Goal: Information Seeking & Learning: Learn about a topic

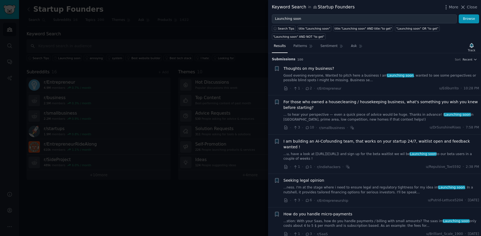
click at [112, 72] on div at bounding box center [240, 118] width 481 height 236
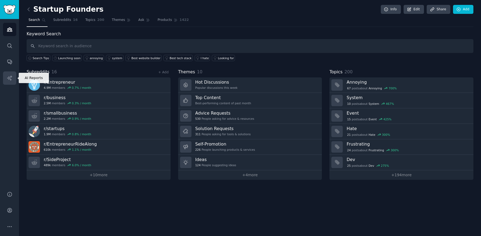
click at [9, 77] on icon "Sidebar" at bounding box center [10, 78] width 6 height 6
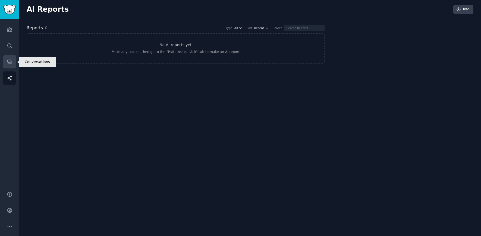
click at [11, 57] on link "Conversations" at bounding box center [9, 61] width 13 height 13
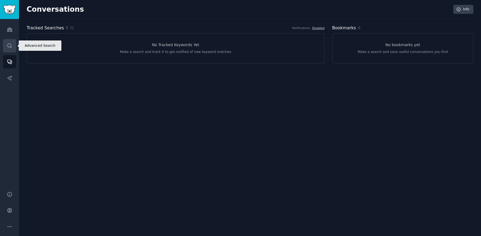
click at [11, 48] on icon "Sidebar" at bounding box center [10, 46] width 6 height 6
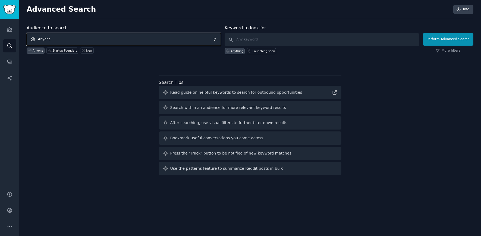
click at [60, 37] on span "Anyone" at bounding box center [124, 39] width 194 height 13
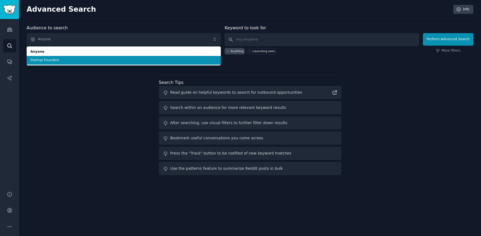
click at [50, 58] on span "Startup Founders" at bounding box center [123, 60] width 187 height 5
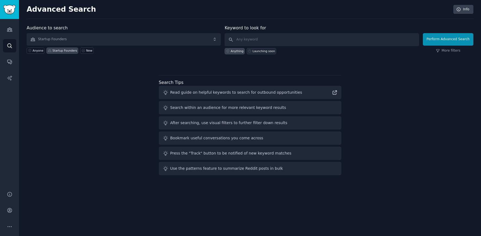
click at [263, 53] on div "Launching soon" at bounding box center [262, 51] width 30 height 6
type input "Launching soon"
click at [440, 42] on button "Perform Advanced Search" at bounding box center [448, 39] width 51 height 13
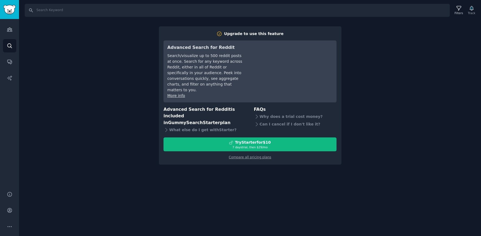
click at [263, 169] on div "Search Filters Track Upgrade to use this feature Advanced Search for Reddit Sea…" at bounding box center [250, 118] width 462 height 236
click at [408, 51] on div "Search Filters Track Upgrade to use this feature Advanced Search for Reddit Sea…" at bounding box center [250, 118] width 462 height 236
click at [11, 27] on icon "Sidebar" at bounding box center [10, 30] width 6 height 6
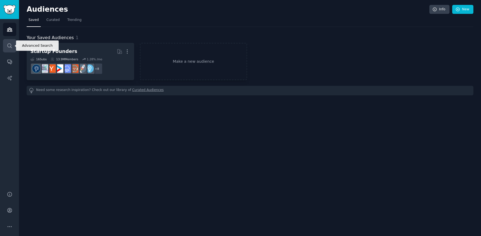
click at [13, 49] on link "Search" at bounding box center [9, 45] width 13 height 13
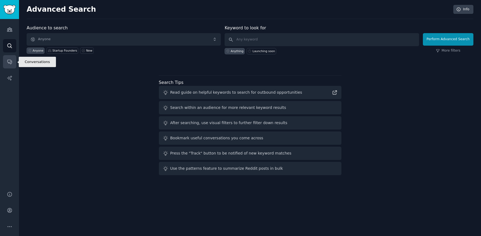
click at [11, 61] on icon "Sidebar" at bounding box center [10, 62] width 6 height 6
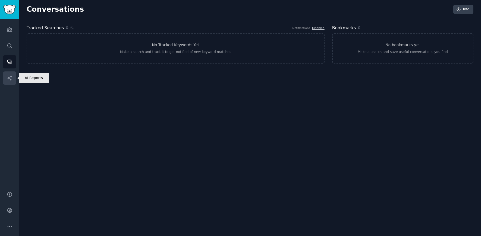
click at [15, 80] on link "AI Reports" at bounding box center [9, 77] width 13 height 13
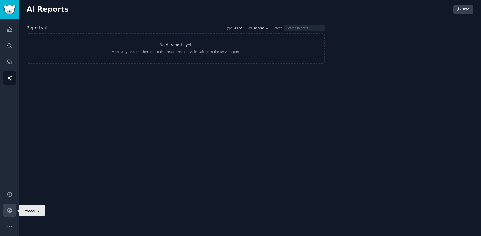
click at [8, 213] on link "Account" at bounding box center [9, 210] width 13 height 13
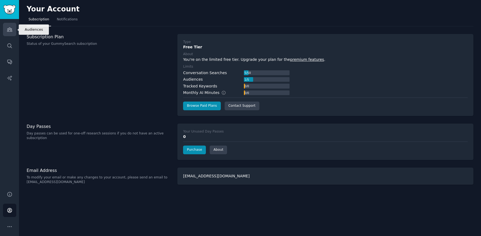
click at [9, 35] on link "Audiences" at bounding box center [9, 29] width 13 height 13
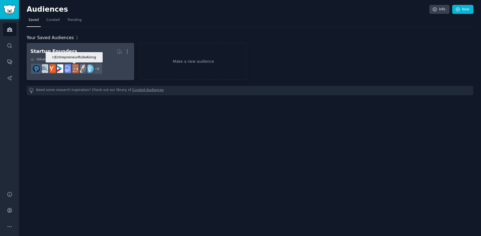
click at [74, 64] on img at bounding box center [74, 68] width 8 height 8
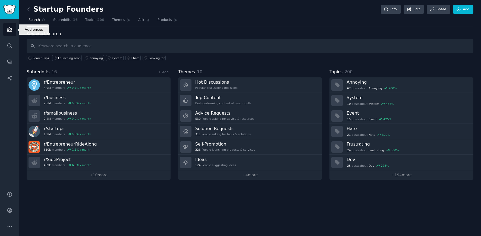
click at [10, 32] on link "Audiences" at bounding box center [9, 29] width 13 height 13
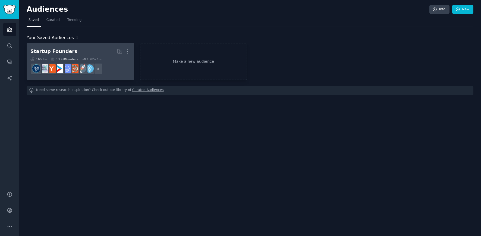
click at [47, 48] on h2 "Startup Founders More" at bounding box center [80, 52] width 100 height 10
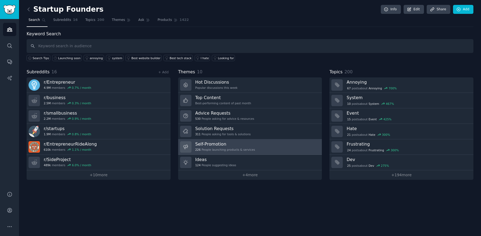
click at [219, 153] on link "Self-Promotion 226 People launching products & services" at bounding box center [250, 146] width 144 height 15
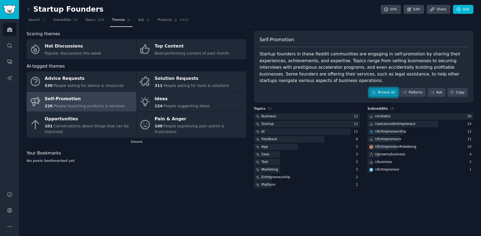
click at [383, 95] on link "Browse all" at bounding box center [383, 92] width 29 height 9
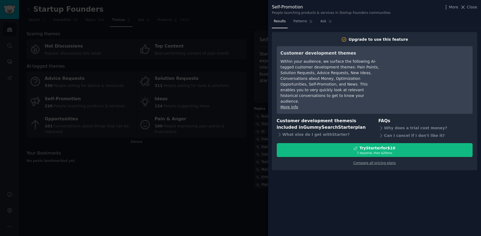
click at [261, 108] on div at bounding box center [240, 118] width 481 height 236
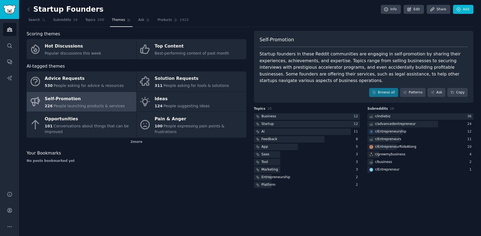
click at [290, 66] on div "Startup founders in these Reddit communities are engaging in self-promotion by …" at bounding box center [364, 67] width 208 height 33
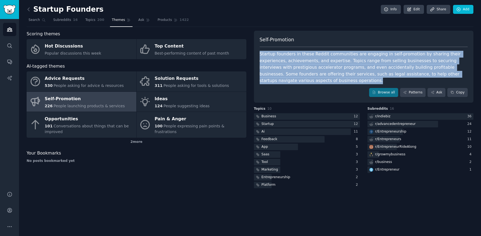
click at [290, 66] on div "Startup founders in these Reddit communities are engaging in self-promotion by …" at bounding box center [364, 67] width 208 height 33
click at [163, 23] on link "Products 1422" at bounding box center [173, 21] width 35 height 11
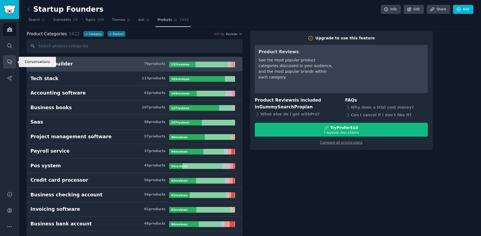
click at [8, 63] on icon "Sidebar" at bounding box center [9, 62] width 4 height 4
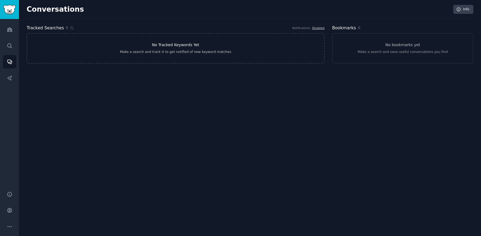
click at [69, 45] on link "No Tracked Keywords Yet Make a search and track it to get notified of new keywo…" at bounding box center [176, 48] width 298 height 30
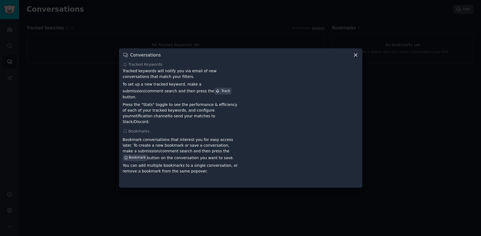
click at [39, 38] on div at bounding box center [240, 118] width 481 height 236
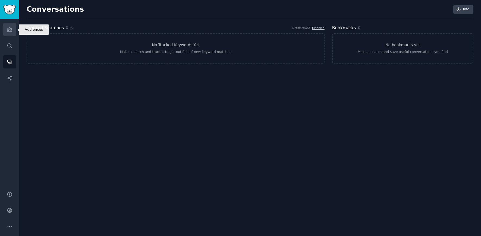
click at [11, 30] on icon "Sidebar" at bounding box center [10, 30] width 6 height 6
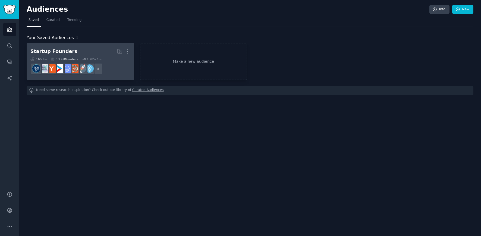
click at [65, 46] on link "Startup Founders More 16 Sub s 13.9M Members 1.28 % /mo r/startup + 8" at bounding box center [81, 61] width 108 height 37
